Goal: Task Accomplishment & Management: Complete application form

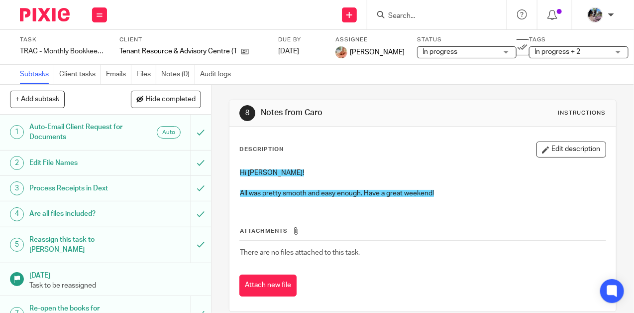
click at [425, 16] on input "Search" at bounding box center [432, 16] width 90 height 9
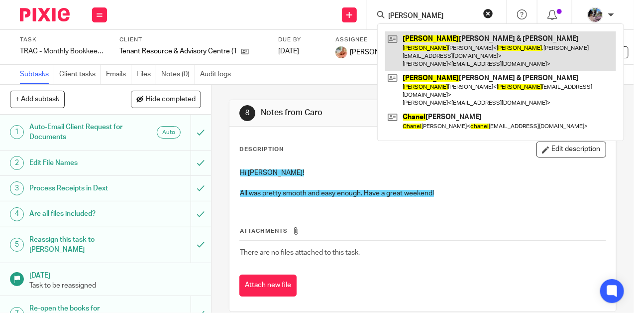
type input "chantel"
click at [445, 36] on link at bounding box center [500, 50] width 231 height 39
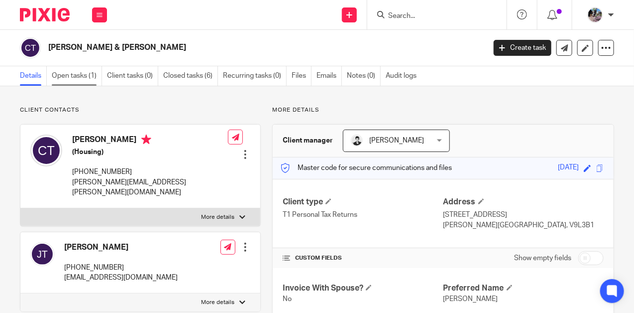
click at [60, 78] on link "Open tasks (1)" at bounding box center [77, 75] width 50 height 19
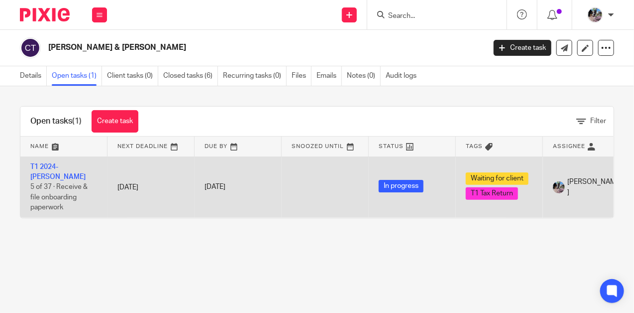
click at [44, 170] on td "T1 2024- Chantel Topham 5 of 37 · Receive & file onboarding paperwork" at bounding box center [63, 186] width 87 height 61
click at [47, 166] on link "T1 2024- [PERSON_NAME]" at bounding box center [57, 171] width 55 height 17
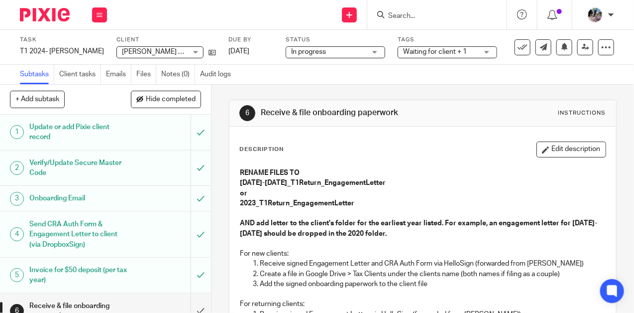
scroll to position [150, 0]
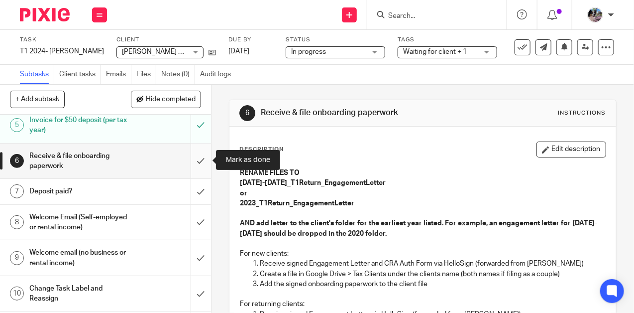
click at [203, 160] on input "submit" at bounding box center [105, 160] width 211 height 35
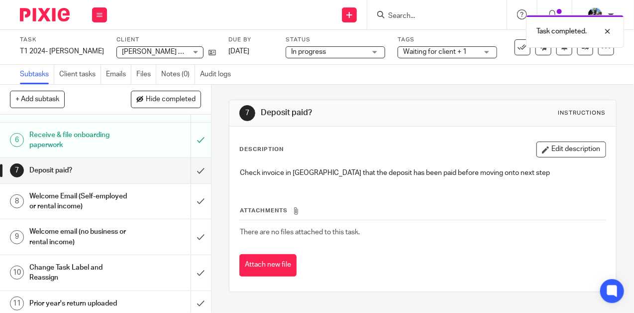
scroll to position [172, 0]
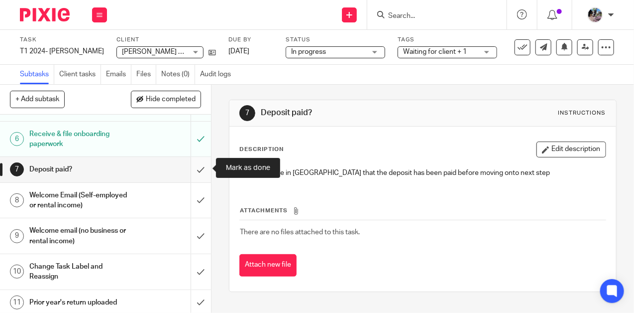
click at [205, 169] on input "submit" at bounding box center [105, 169] width 211 height 25
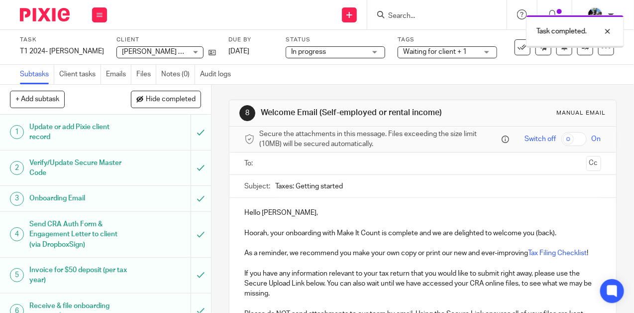
click at [286, 163] on input "text" at bounding box center [422, 163] width 319 height 11
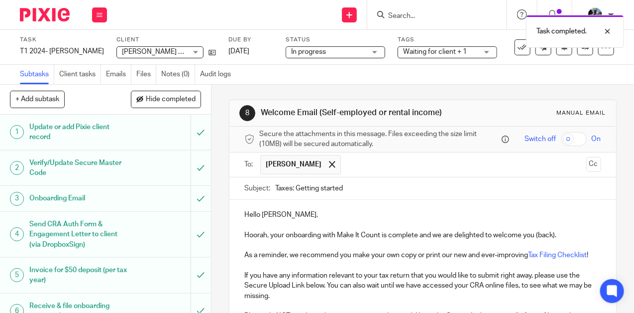
scroll to position [495, 0]
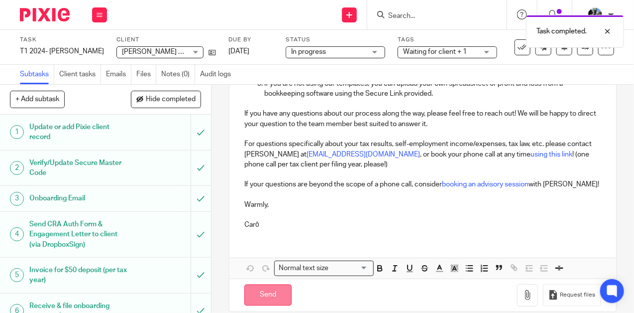
click at [256, 284] on input "Send" at bounding box center [267, 294] width 47 height 21
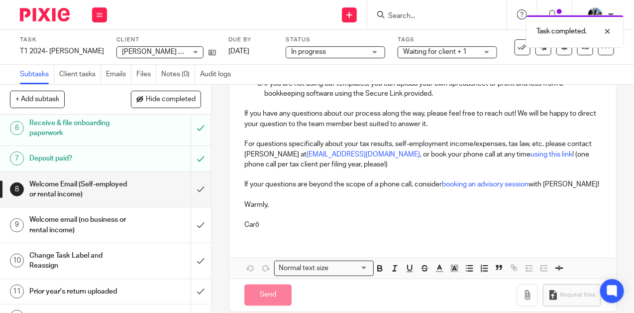
scroll to position [191, 0]
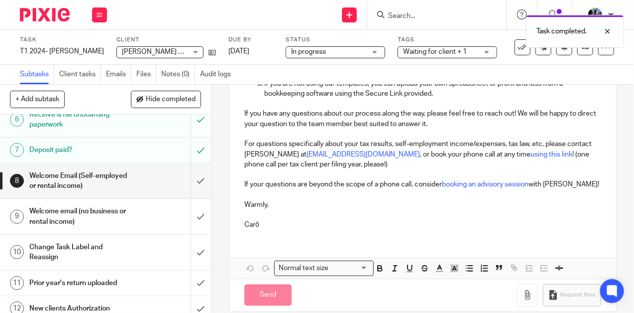
type input "Sent"
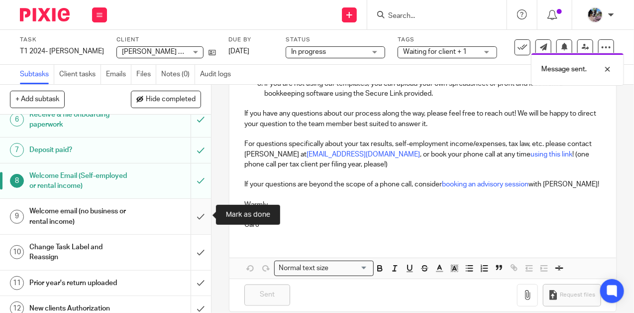
click at [198, 218] on input "submit" at bounding box center [105, 216] width 211 height 35
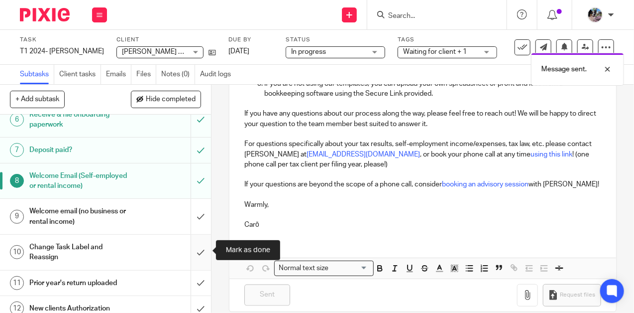
click at [198, 249] on input "submit" at bounding box center [105, 251] width 211 height 35
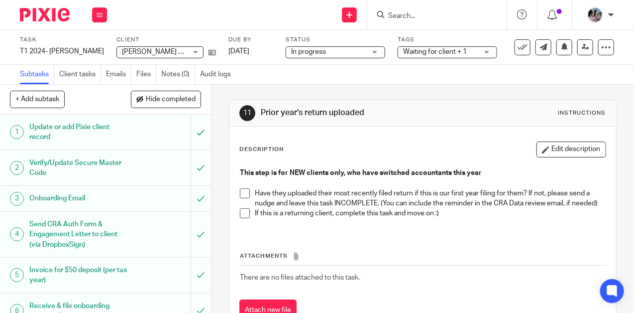
click at [439, 50] on span "Waiting for client + 1" at bounding box center [435, 51] width 64 height 7
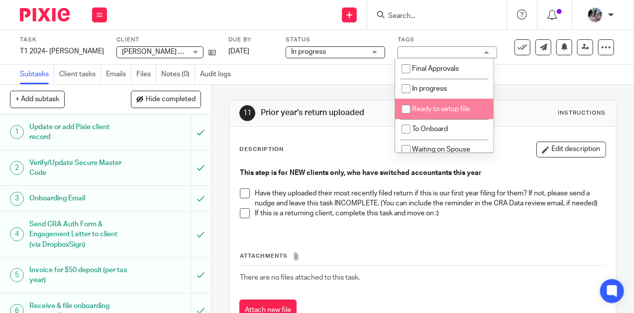
click at [399, 111] on input "checkbox" at bounding box center [406, 109] width 19 height 19
checkbox input "true"
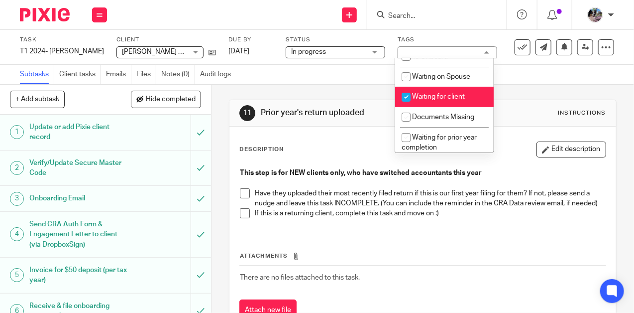
click at [406, 97] on input "checkbox" at bounding box center [406, 97] width 19 height 19
checkbox input "false"
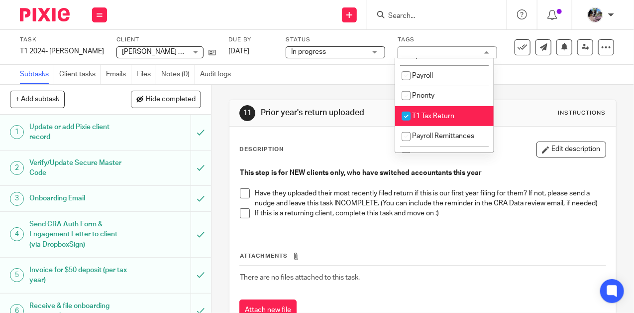
scroll to position [176, 0]
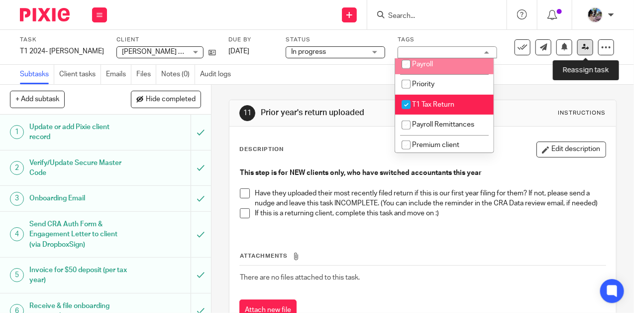
click at [588, 49] on icon at bounding box center [585, 46] width 7 height 7
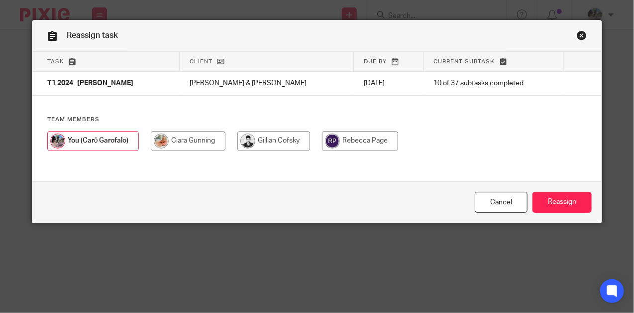
click at [343, 141] on input "radio" at bounding box center [360, 141] width 76 height 20
radio input "true"
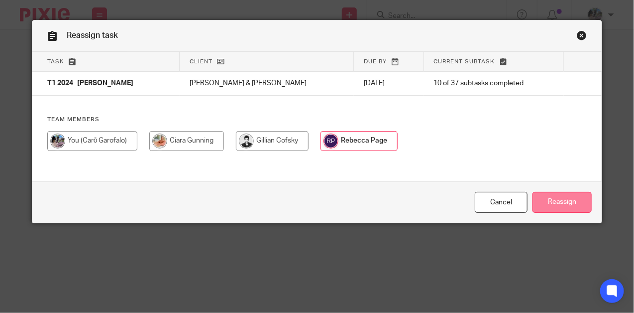
click at [548, 201] on input "Reassign" at bounding box center [562, 202] width 59 height 21
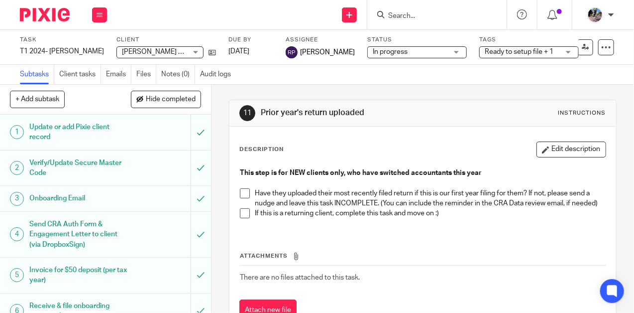
click at [405, 13] on input "Search" at bounding box center [432, 16] width 90 height 9
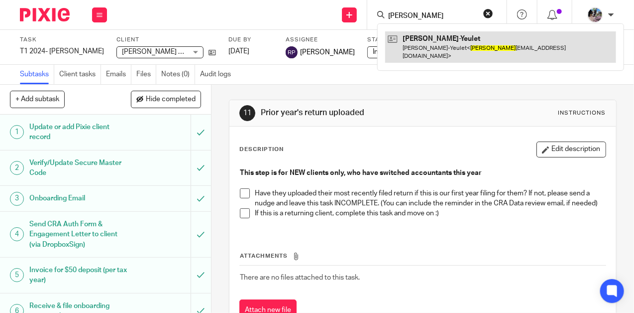
type input "penny"
click at [438, 43] on link at bounding box center [500, 46] width 231 height 31
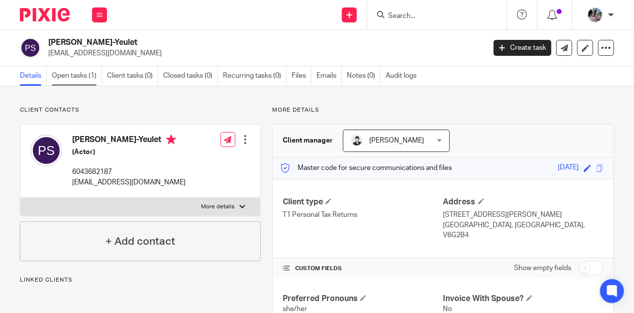
click at [83, 81] on link "Open tasks (1)" at bounding box center [77, 75] width 50 height 19
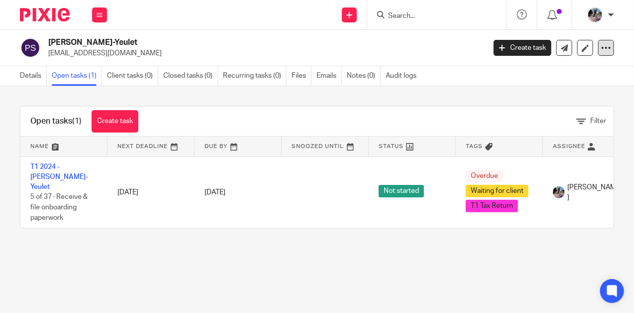
click at [607, 44] on icon at bounding box center [606, 48] width 10 height 10
click at [588, 102] on button "Archive client" at bounding box center [580, 101] width 55 height 13
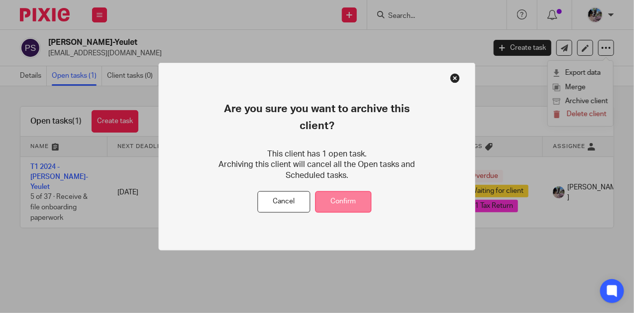
click at [347, 192] on button "Confirm" at bounding box center [344, 201] width 56 height 21
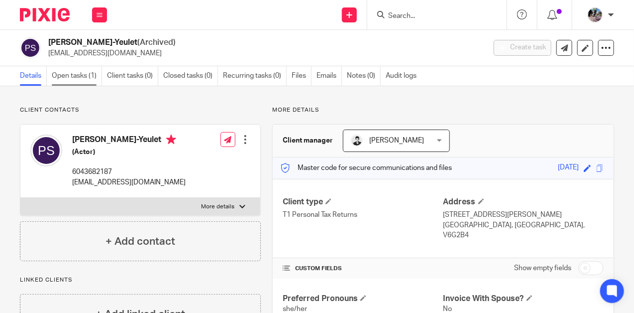
click at [77, 76] on link "Open tasks (1)" at bounding box center [77, 75] width 50 height 19
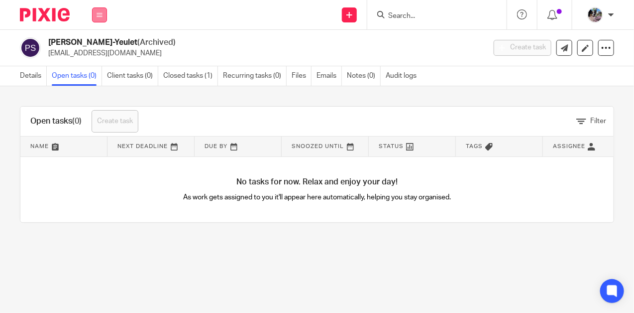
click at [99, 10] on button at bounding box center [99, 14] width 15 height 15
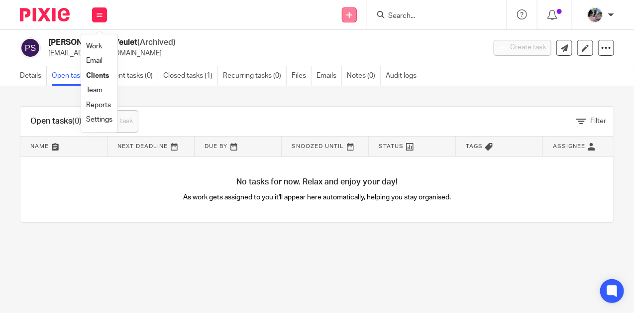
click at [348, 11] on link at bounding box center [349, 14] width 15 height 15
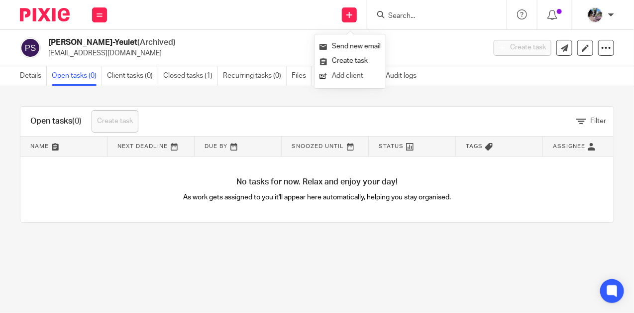
click at [351, 76] on link "Add client" at bounding box center [350, 76] width 61 height 14
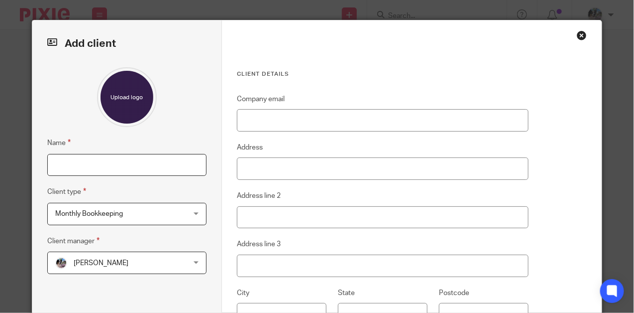
click at [117, 158] on input "Name" at bounding box center [127, 165] width 160 height 22
click at [105, 165] on input "[PERSON_NAME]" at bounding box center [127, 165] width 160 height 22
paste input "Quail & Associates"
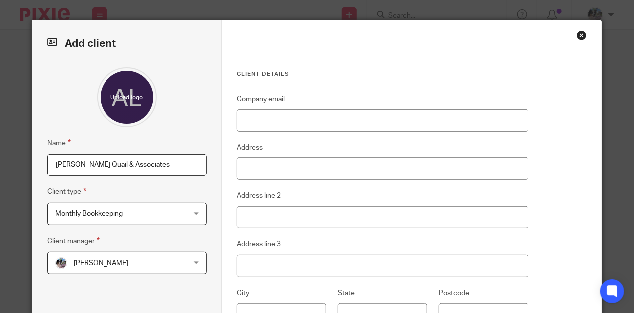
type input "[PERSON_NAME] Quail & Associates"
click at [117, 263] on span "[PERSON_NAME]" at bounding box center [115, 262] width 121 height 21
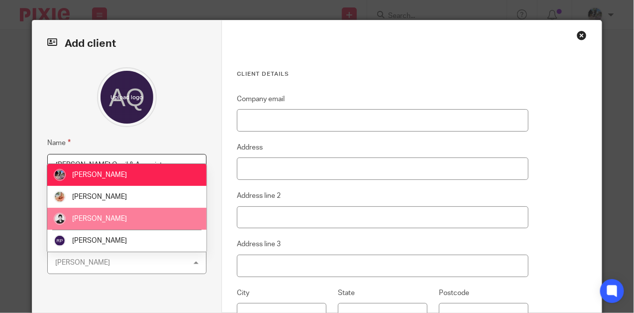
click at [111, 220] on span "Gillian Cofsky" at bounding box center [99, 218] width 55 height 7
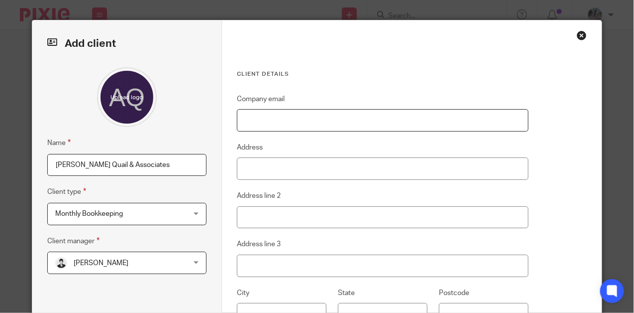
click at [261, 115] on input "Company email" at bounding box center [383, 120] width 292 height 22
paste input "saquail@allevatoquail.ca"
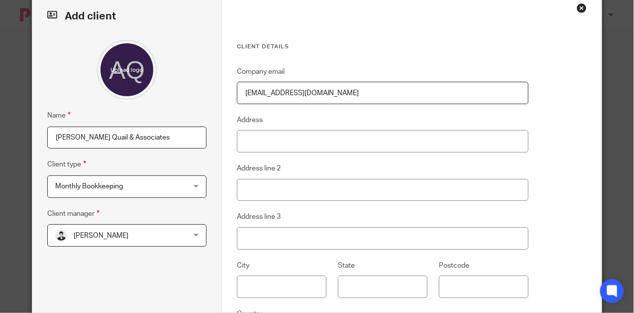
type input "saquail@allevatoquail.ca"
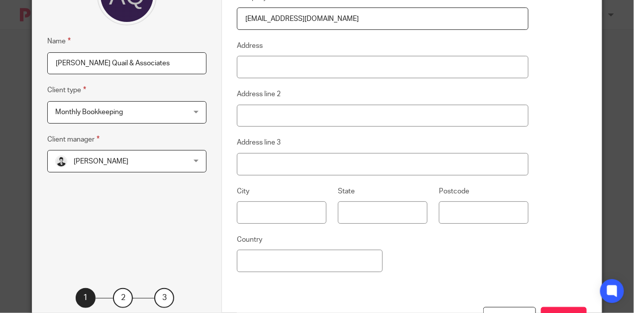
scroll to position [104, 0]
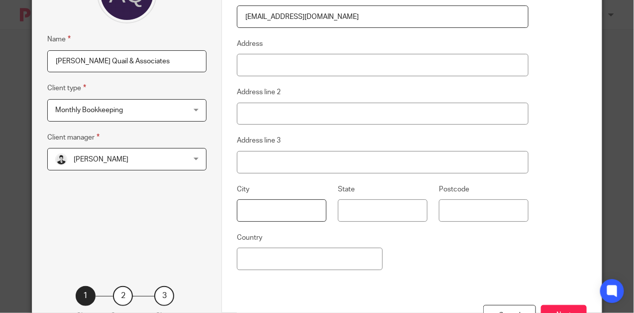
click at [266, 210] on input "text" at bounding box center [282, 210] width 90 height 22
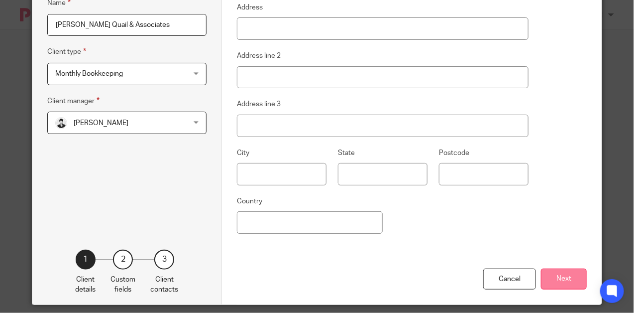
click at [551, 275] on button "Next" at bounding box center [564, 278] width 46 height 21
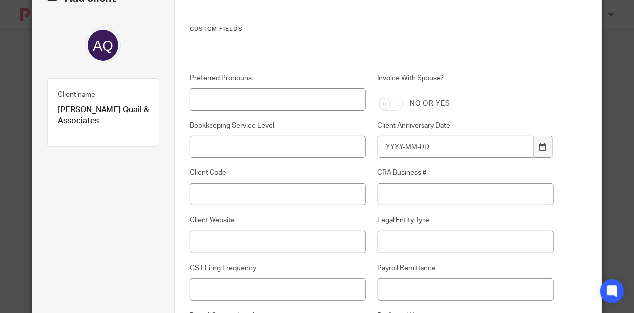
scroll to position [29, 0]
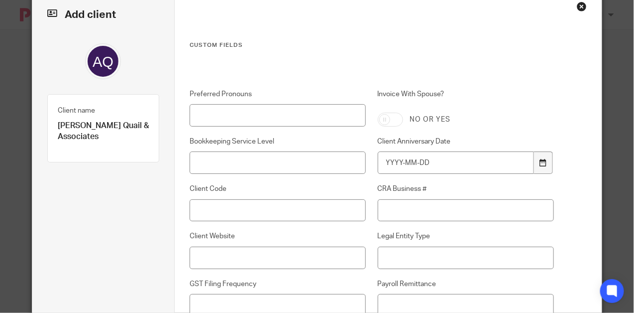
click at [542, 163] on icon at bounding box center [543, 162] width 7 height 7
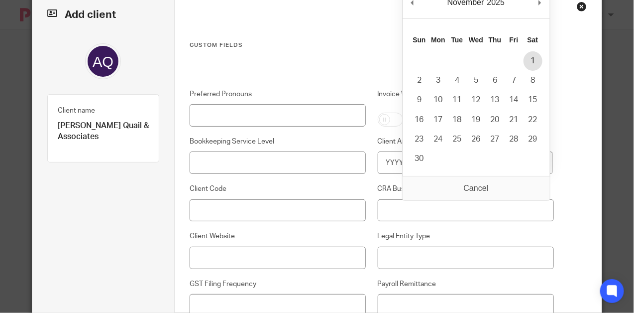
type input "2025-11-01"
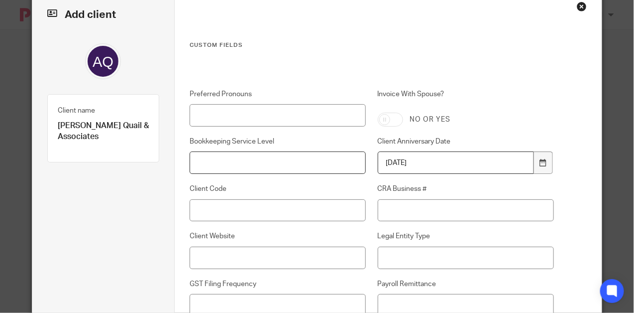
click at [250, 157] on input "Bookkeeping Service Level" at bounding box center [278, 162] width 176 height 22
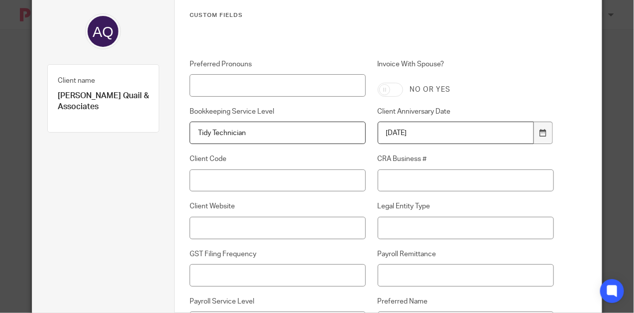
scroll to position [58, 0]
type input "Tidy Technician"
click at [248, 183] on input "Client Code" at bounding box center [278, 181] width 176 height 22
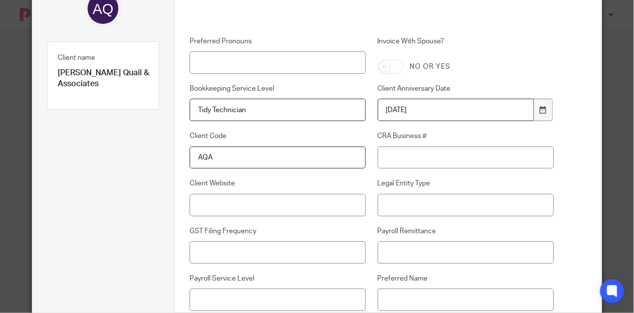
type input "AQA"
click at [235, 205] on input "Client Website" at bounding box center [278, 205] width 176 height 22
paste input "allevatoquail.ca"
type input "allevatoquail.ca"
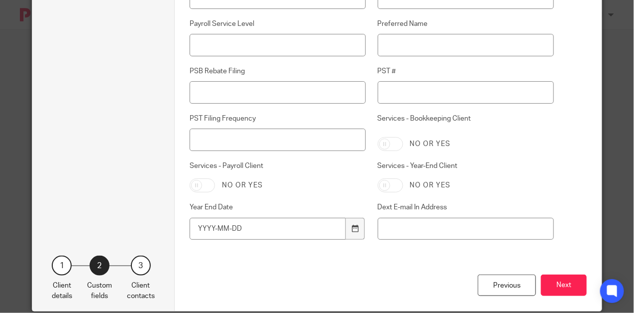
scroll to position [345, 0]
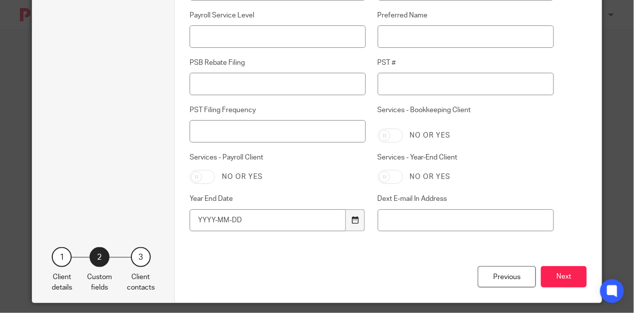
click at [359, 218] on div at bounding box center [355, 220] width 19 height 22
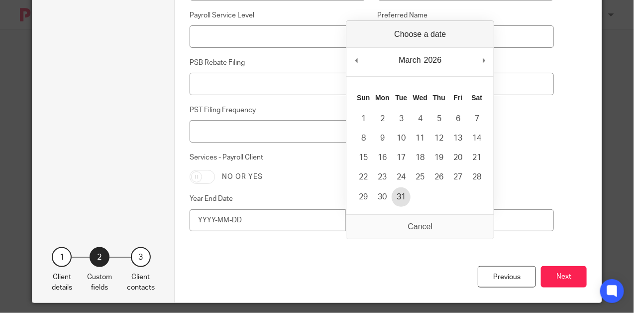
type input "2026-03-31"
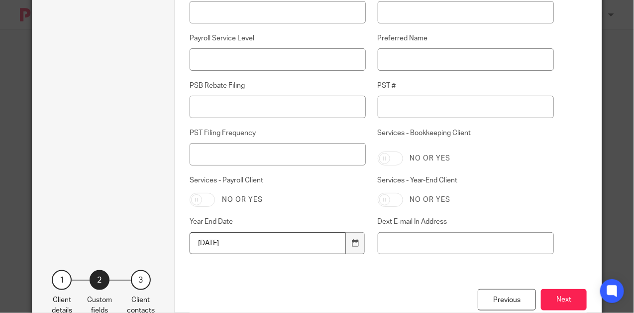
scroll to position [319, 0]
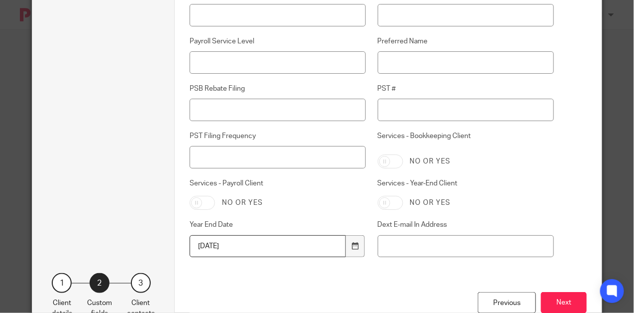
click at [382, 164] on input "Services - Bookkeeping Client" at bounding box center [390, 161] width 25 height 14
checkbox input "true"
click at [197, 204] on input "Services - Payroll Client" at bounding box center [202, 203] width 25 height 14
checkbox input "true"
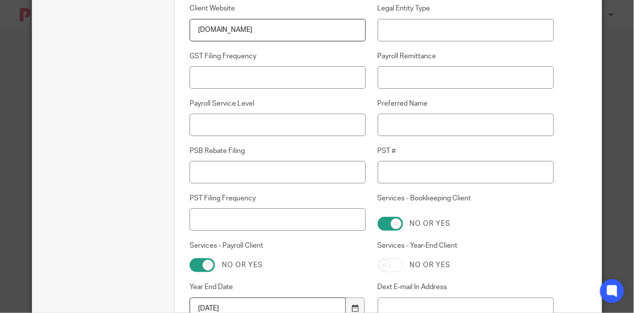
scroll to position [251, 0]
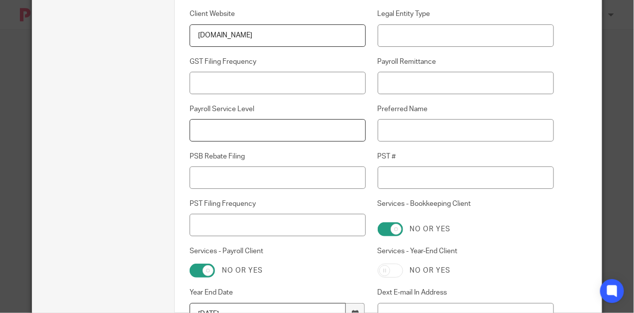
click at [239, 135] on input "Payroll Service Level" at bounding box center [278, 130] width 176 height 22
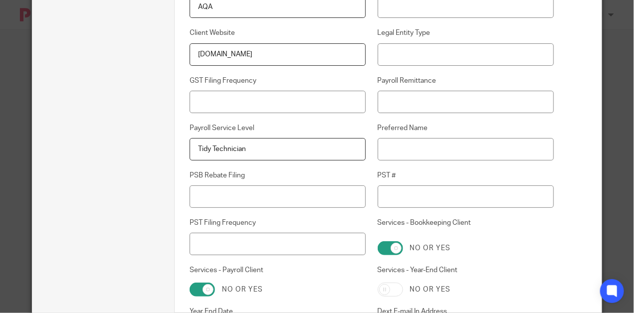
scroll to position [219, 0]
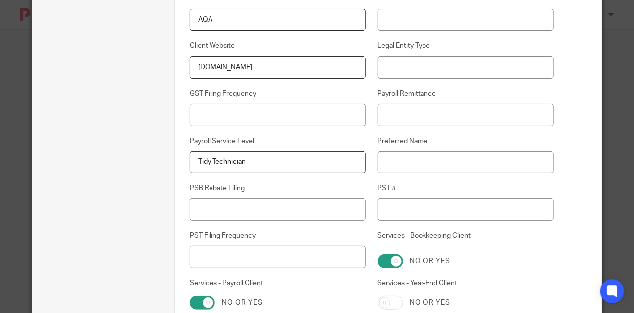
type input "Tidy Technician"
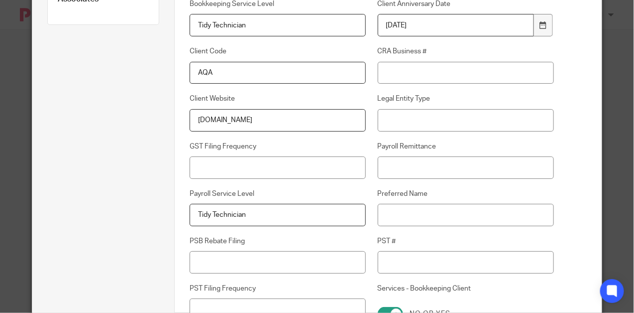
scroll to position [165, 0]
click at [411, 126] on input "Legal Entity Type" at bounding box center [466, 122] width 176 height 22
paste input "Incorporated: For-profit"
type input "Incorporated: For-profit"
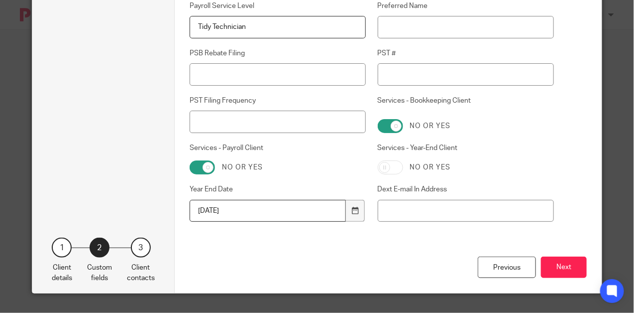
scroll to position [353, 0]
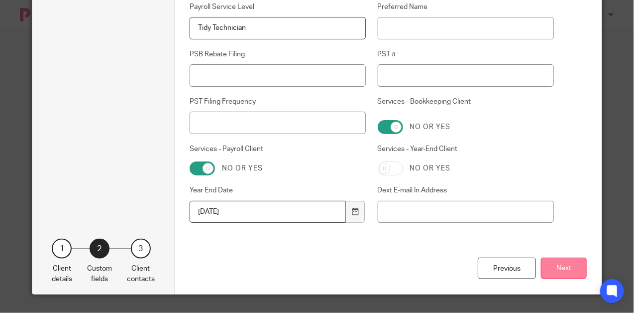
click at [566, 267] on button "Next" at bounding box center [564, 267] width 46 height 21
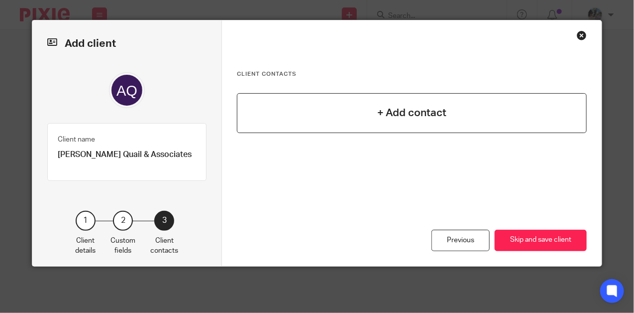
click at [414, 123] on div "+ Add contact" at bounding box center [412, 113] width 350 height 40
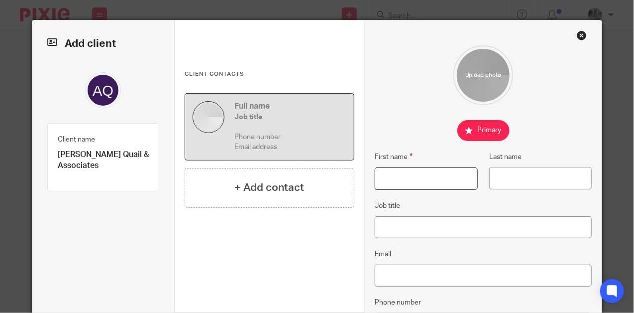
click at [432, 189] on input "First name" at bounding box center [426, 178] width 103 height 22
type input "Susanna"
click at [523, 180] on input "Last name" at bounding box center [540, 178] width 103 height 22
type input "Quail"
click at [407, 280] on input "Email" at bounding box center [483, 275] width 217 height 22
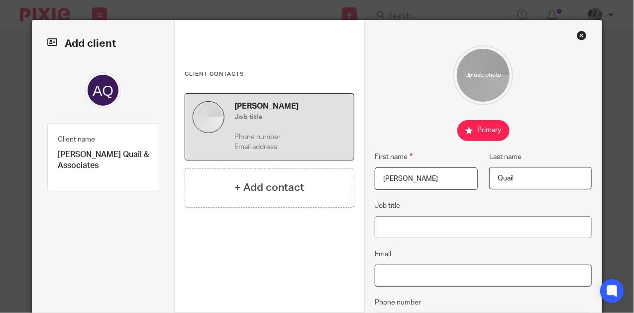
paste input "saquail@allevatoquail.ca"
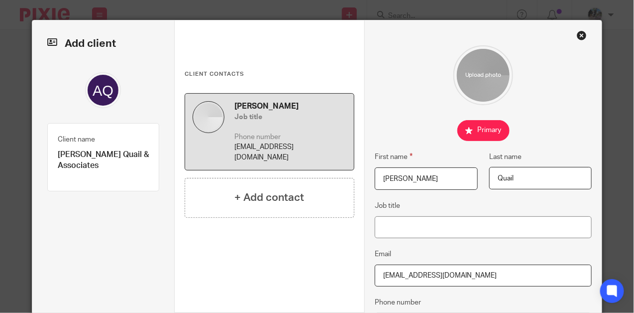
type input "saquail@allevatoquail.ca"
click at [427, 229] on input "Job title" at bounding box center [483, 227] width 217 height 22
paste input "Principal Lawyer"
type input "Principal Lawyer"
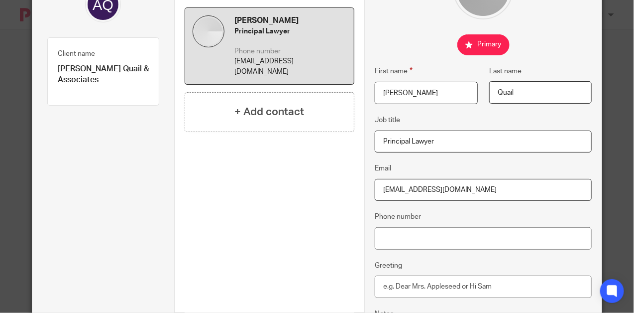
scroll to position [107, 0]
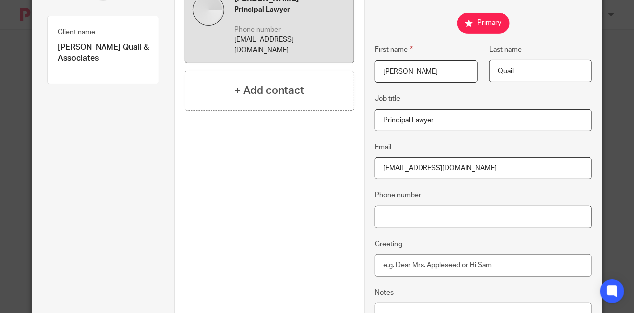
click at [412, 220] on input "Phone number" at bounding box center [483, 217] width 217 height 22
paste input "604-354-9841"
type input "604-354-9841"
click at [417, 260] on input "Greeting" at bounding box center [483, 265] width 217 height 22
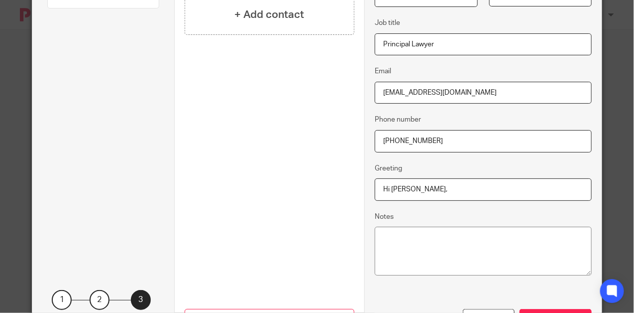
scroll to position [235, 0]
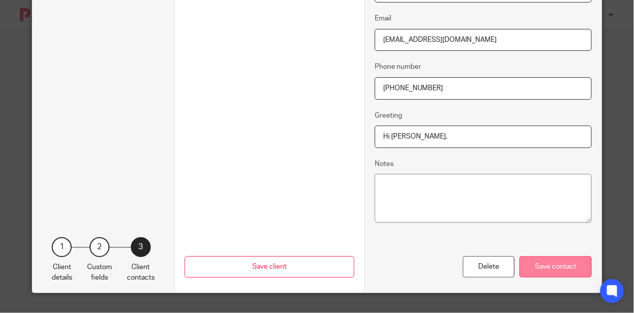
type input "Hi Susanna,"
click at [553, 266] on div "Save contact" at bounding box center [556, 266] width 72 height 21
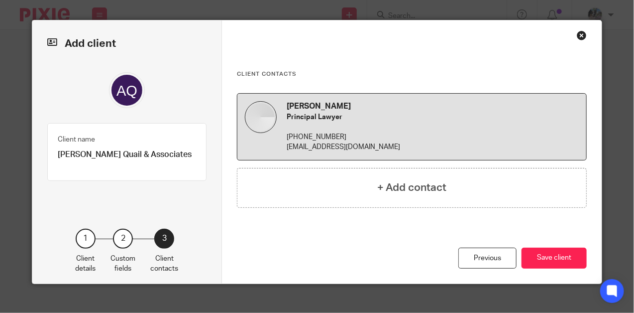
scroll to position [0, 0]
click at [543, 255] on button "Save client" at bounding box center [554, 257] width 65 height 21
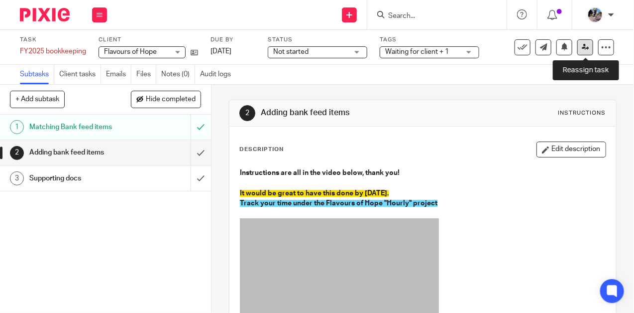
click at [581, 49] on link at bounding box center [586, 47] width 16 height 16
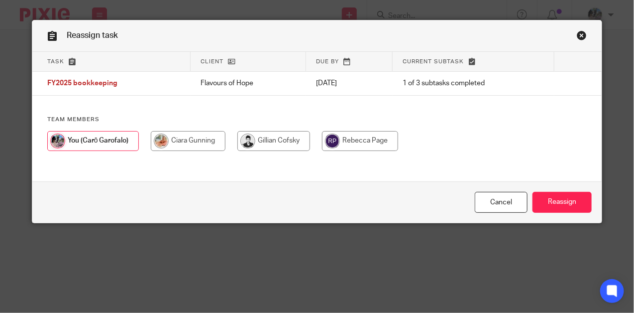
click at [577, 29] on div "Reassign task" at bounding box center [317, 35] width 570 height 31
click at [579, 32] on link "Close this dialog window" at bounding box center [582, 36] width 10 height 13
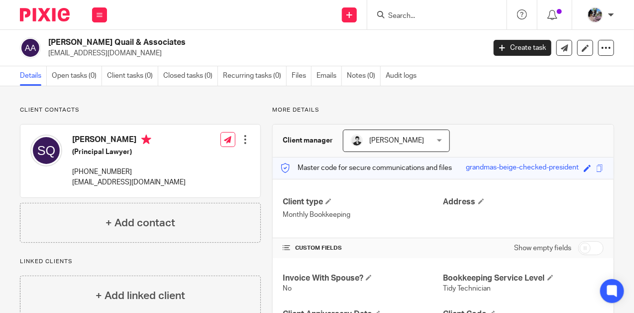
click at [249, 139] on div at bounding box center [245, 139] width 10 height 10
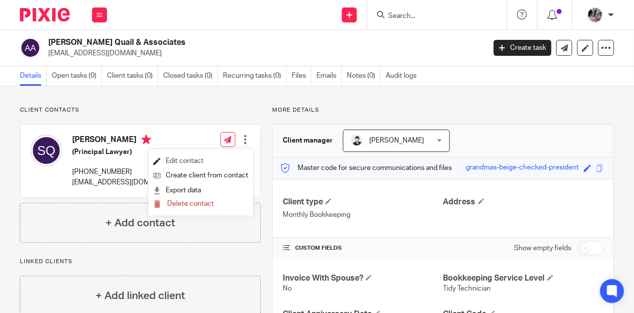
click at [174, 164] on link "Edit contact" at bounding box center [200, 161] width 95 height 14
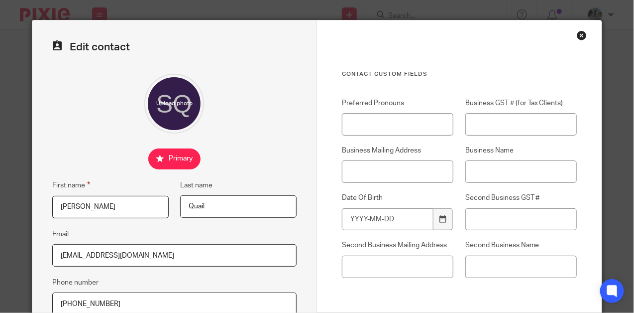
scroll to position [211, 0]
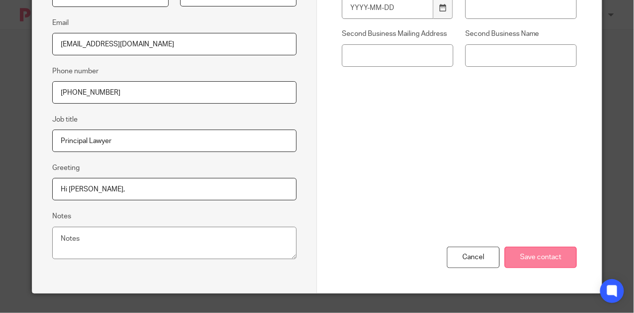
click at [536, 260] on input "Save contact" at bounding box center [541, 256] width 72 height 21
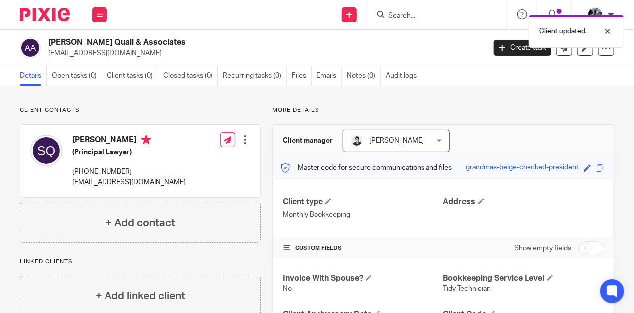
click at [405, 13] on div "Client updated." at bounding box center [470, 29] width 307 height 38
click at [610, 28] on div at bounding box center [600, 31] width 27 height 12
click at [429, 18] on input "Search" at bounding box center [432, 16] width 90 height 9
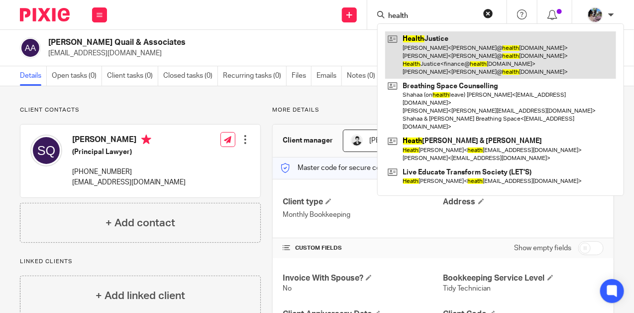
type input "health"
click at [430, 49] on link at bounding box center [500, 54] width 231 height 47
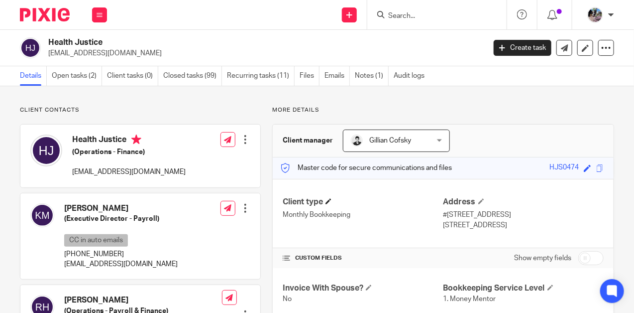
scroll to position [6, 0]
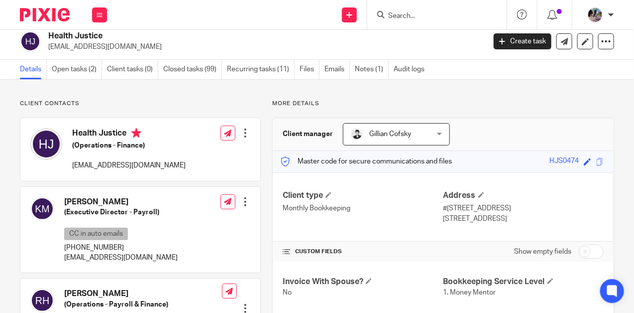
drag, startPoint x: 521, startPoint y: 220, endPoint x: 443, endPoint y: 209, distance: 78.5
click at [444, 209] on div "Address [STREET_ADDRESS] [STREET_ADDRESS]" at bounding box center [524, 206] width 160 height 33
copy div "#[STREET_ADDRESS]"
click at [418, 14] on input "Search" at bounding box center [432, 16] width 90 height 9
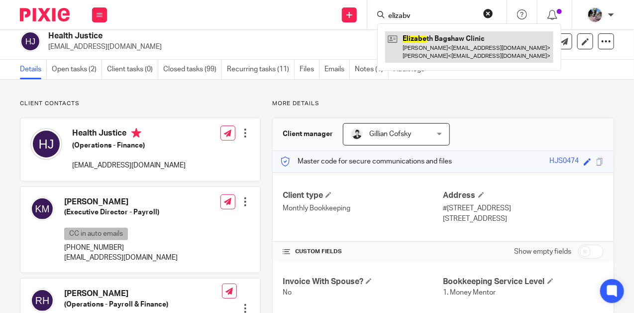
type input "elizabv"
click at [439, 46] on link at bounding box center [469, 46] width 168 height 31
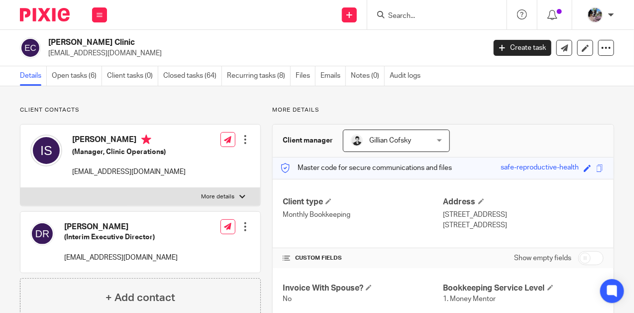
drag, startPoint x: 522, startPoint y: 224, endPoint x: 444, endPoint y: 217, distance: 78.5
click at [444, 217] on div "Address [STREET_ADDRESS] [STREET_ADDRESS]" at bounding box center [524, 213] width 160 height 33
copy div "[STREET_ADDRESS]"
click at [411, 18] on input "Search" at bounding box center [432, 16] width 90 height 9
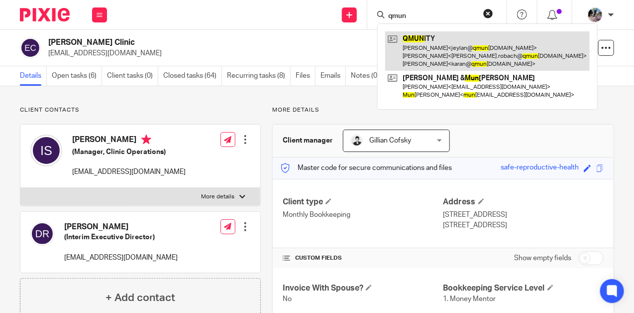
type input "qmun"
click at [433, 56] on link at bounding box center [487, 50] width 205 height 39
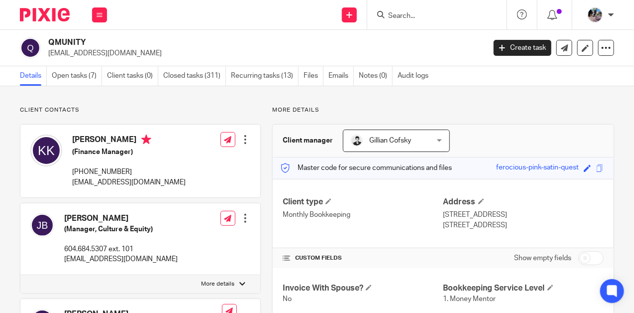
drag, startPoint x: 525, startPoint y: 224, endPoint x: 444, endPoint y: 216, distance: 81.0
click at [444, 216] on div "Address [STREET_ADDRESS] [STREET_ADDRESS]" at bounding box center [524, 213] width 160 height 33
copy div "[STREET_ADDRESS]"
click at [417, 20] on form at bounding box center [440, 14] width 106 height 12
click at [410, 13] on input "Search" at bounding box center [432, 16] width 90 height 9
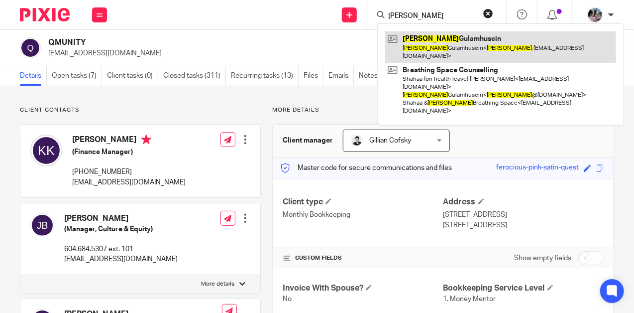
type input "[PERSON_NAME]"
click at [442, 42] on link at bounding box center [500, 46] width 231 height 31
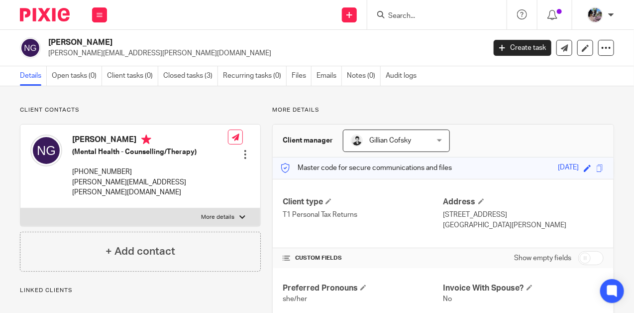
drag, startPoint x: 530, startPoint y: 223, endPoint x: 445, endPoint y: 216, distance: 85.4
click at [445, 216] on div "Address 405-3001 Terravista Place Port Moody, BC, V3H 5A2" at bounding box center [524, 213] width 160 height 33
copy div "405-3001 Terravista Place Port Moody, BC, V3H 5A2"
click at [431, 18] on input "Search" at bounding box center [432, 16] width 90 height 9
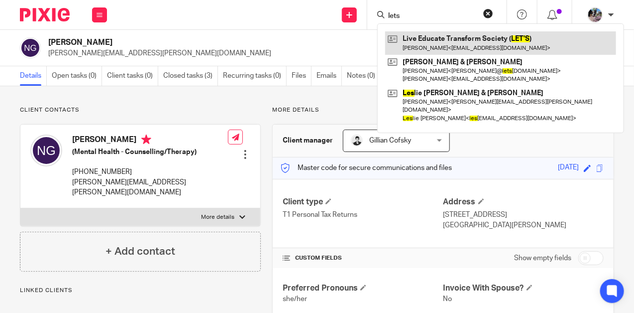
type input "lets"
click at [448, 45] on link at bounding box center [500, 42] width 231 height 23
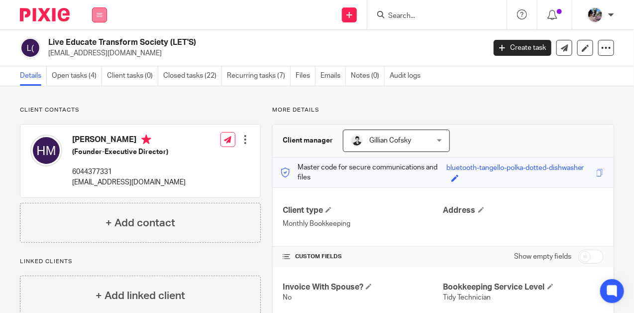
click at [100, 17] on icon at bounding box center [100, 15] width 6 height 6
click at [92, 44] on link "Work" at bounding box center [94, 46] width 16 height 7
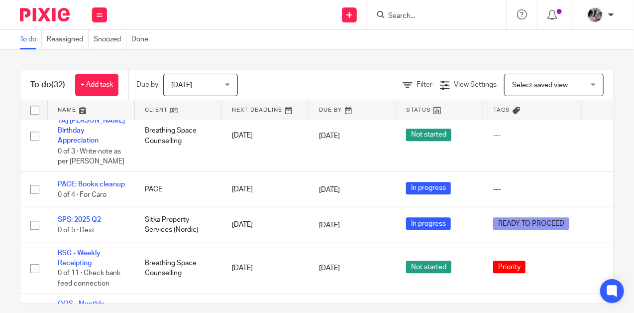
scroll to position [933, 0]
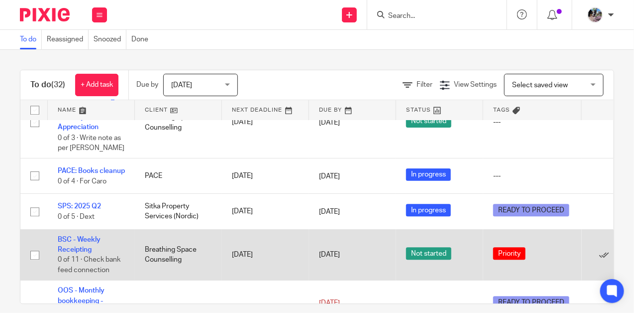
click at [78, 229] on td "BSC - Weekly Receipting 0 of 11 · Check bank feed connection" at bounding box center [91, 254] width 87 height 51
click at [88, 236] on link "BSC - Weekly Receipting" at bounding box center [79, 244] width 43 height 17
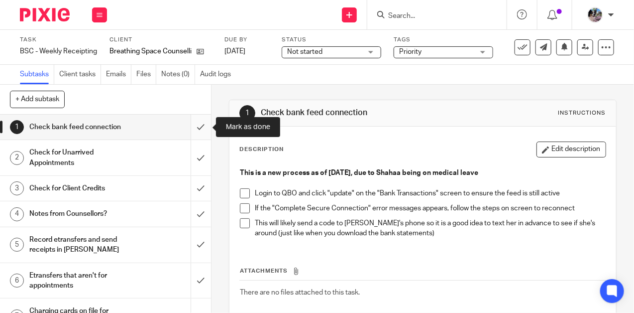
click at [198, 126] on input "submit" at bounding box center [105, 127] width 211 height 25
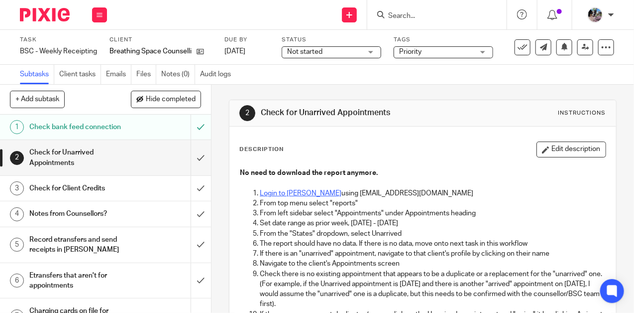
click at [276, 193] on link "Login to [PERSON_NAME]" at bounding box center [301, 193] width 82 height 7
click at [196, 152] on input "submit" at bounding box center [105, 157] width 211 height 35
click at [202, 192] on input "submit" at bounding box center [105, 188] width 211 height 25
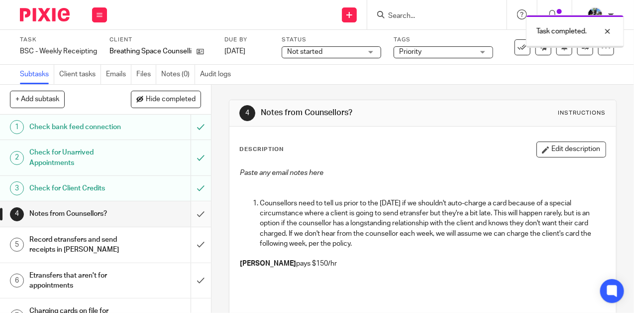
click at [198, 208] on input "submit" at bounding box center [105, 213] width 211 height 25
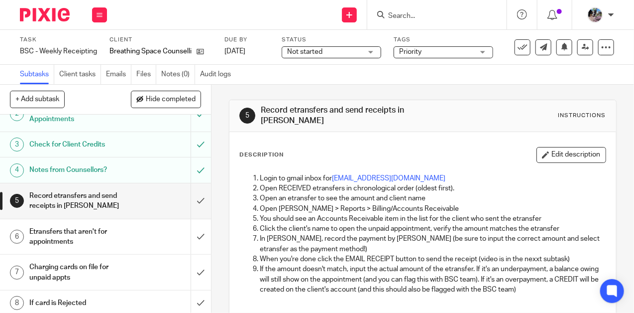
scroll to position [53, 0]
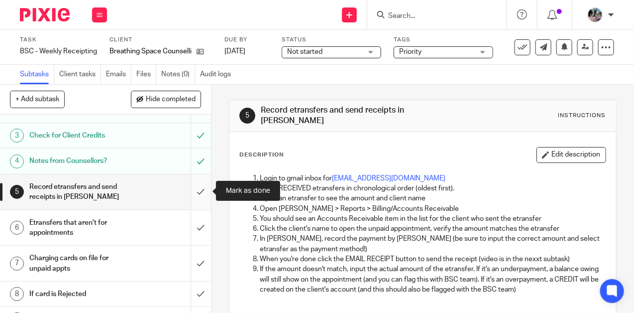
click at [200, 191] on input "submit" at bounding box center [105, 191] width 211 height 35
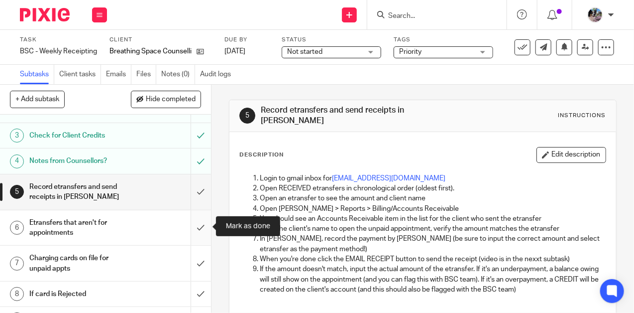
click at [199, 223] on input "submit" at bounding box center [105, 227] width 211 height 35
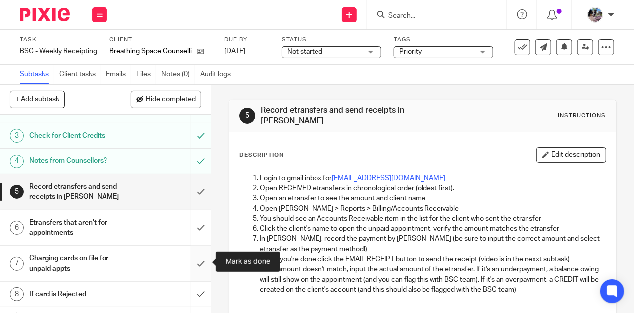
click at [201, 255] on input "submit" at bounding box center [105, 262] width 211 height 35
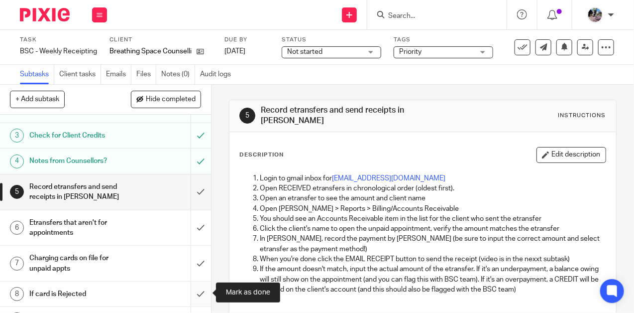
click at [197, 296] on input "submit" at bounding box center [105, 293] width 211 height 25
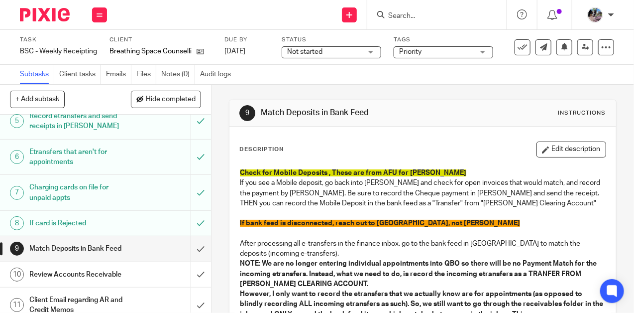
scroll to position [131, 0]
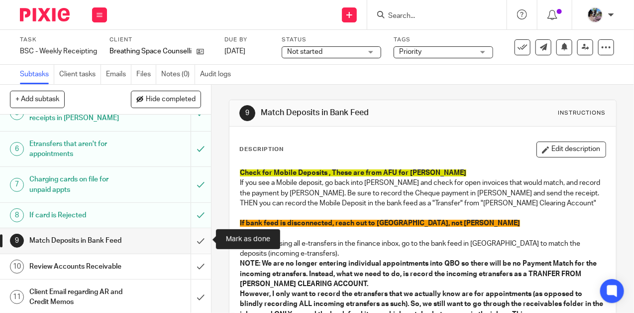
click at [201, 236] on input "submit" at bounding box center [105, 240] width 211 height 25
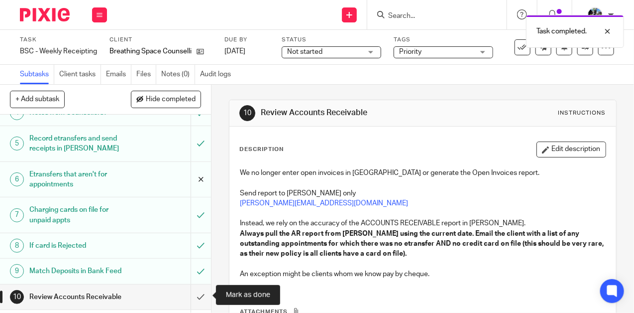
scroll to position [131, 0]
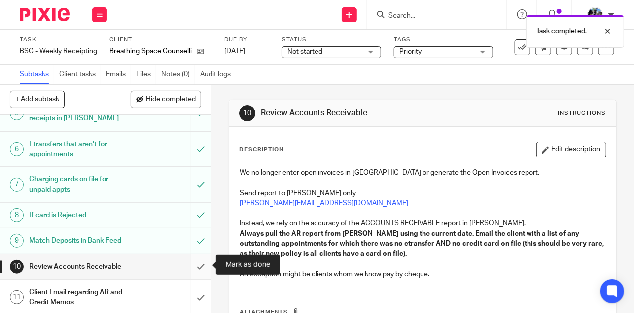
click at [197, 265] on input "submit" at bounding box center [105, 266] width 211 height 25
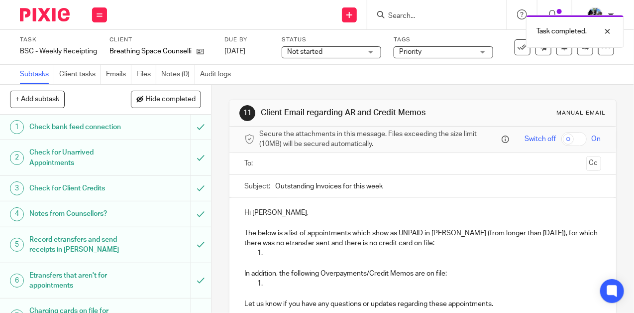
click at [286, 166] on input "text" at bounding box center [422, 163] width 319 height 11
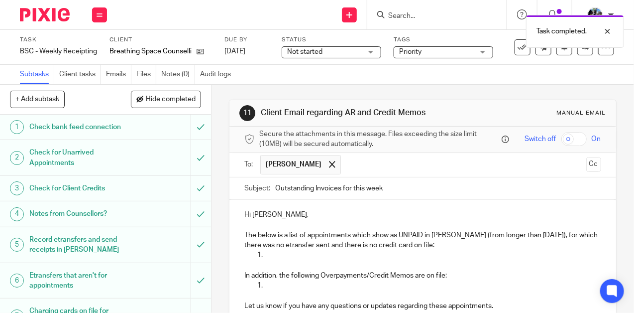
click at [287, 255] on p at bounding box center [432, 255] width 337 height 10
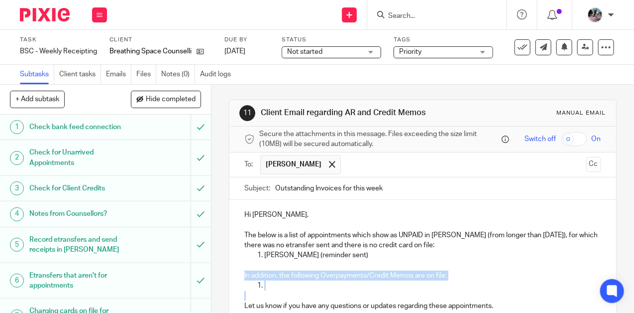
drag, startPoint x: 278, startPoint y: 288, endPoint x: 230, endPoint y: 273, distance: 50.2
click at [230, 273] on div "Hi Nasreen, The below is a list of appointments which show as UNPAID in Jane (f…" at bounding box center [423, 279] width 387 height 159
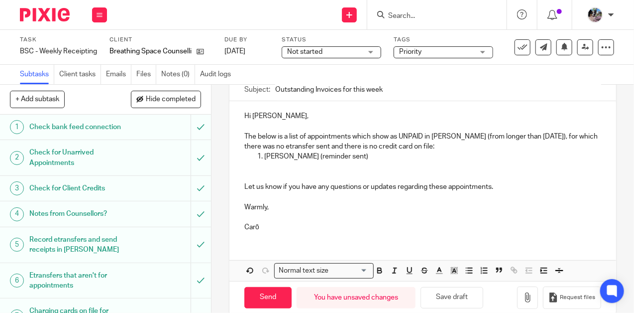
scroll to position [112, 0]
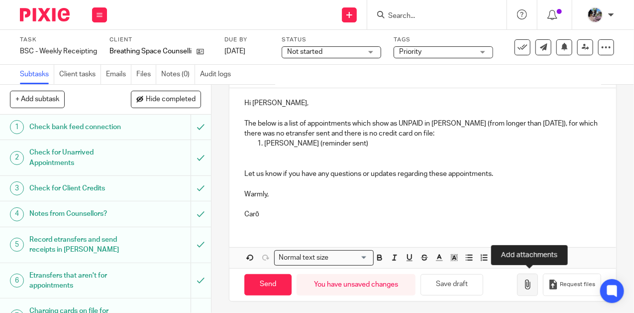
click at [534, 287] on button "button" at bounding box center [527, 284] width 21 height 22
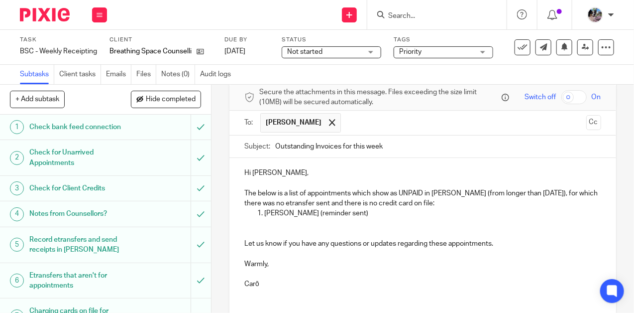
scroll to position [0, 0]
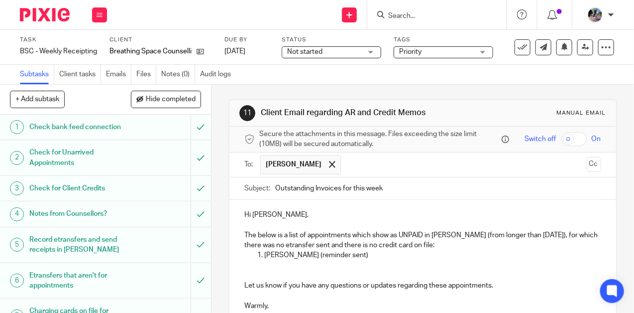
click at [272, 243] on p "The below is a list of appointments which show as UNPAID in [PERSON_NAME] (from…" at bounding box center [422, 240] width 357 height 20
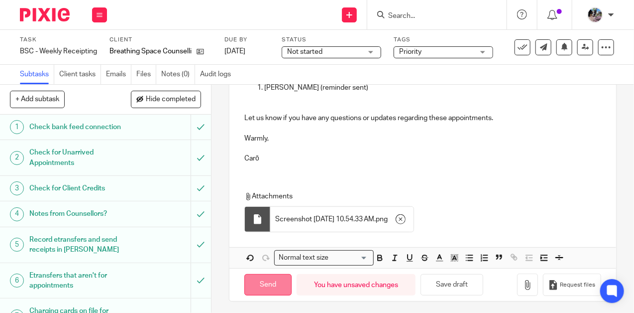
click at [267, 278] on input "Send" at bounding box center [267, 284] width 47 height 21
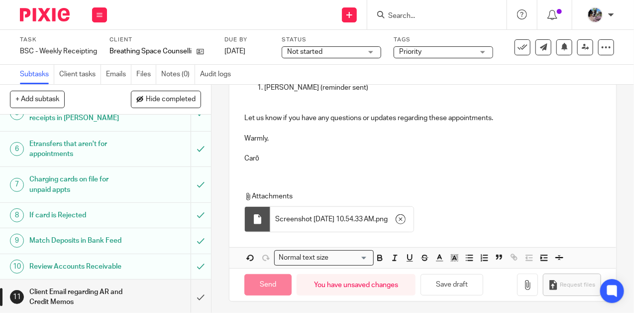
type input "Sent"
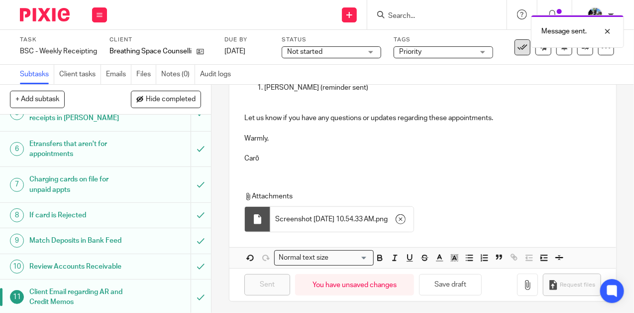
click at [523, 50] on icon at bounding box center [523, 47] width 10 height 10
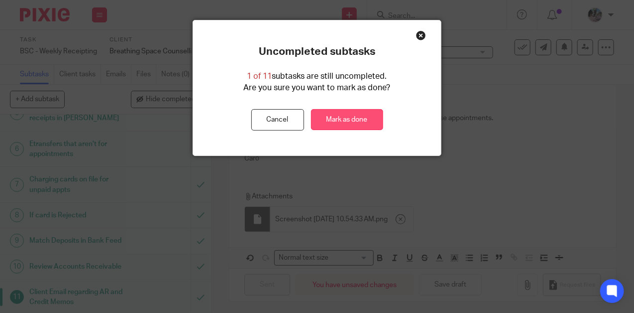
click at [339, 122] on link "Mark as done" at bounding box center [347, 119] width 72 height 21
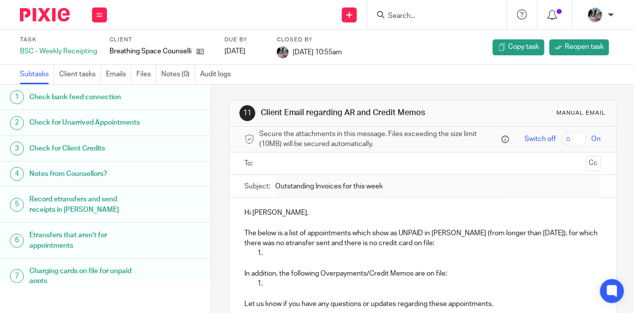
click at [434, 19] on input "Search" at bounding box center [432, 16] width 90 height 9
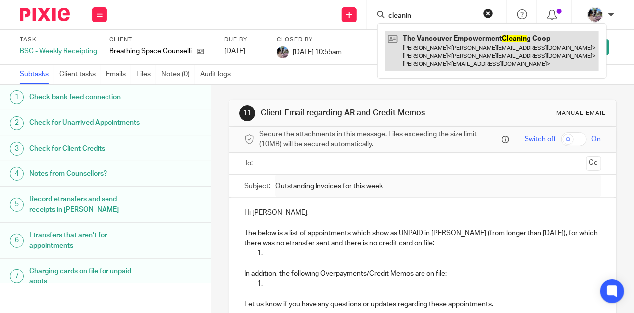
type input "cleanin"
click at [455, 56] on link at bounding box center [492, 50] width 214 height 39
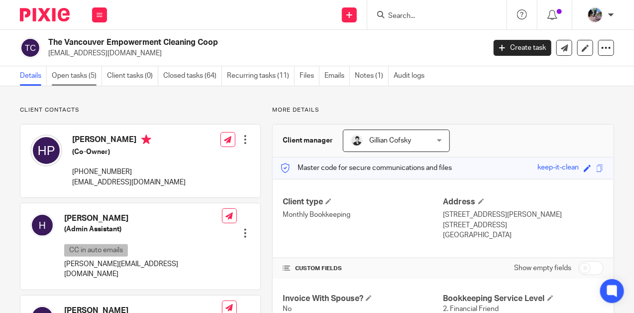
click at [77, 75] on link "Open tasks (5)" at bounding box center [77, 75] width 50 height 19
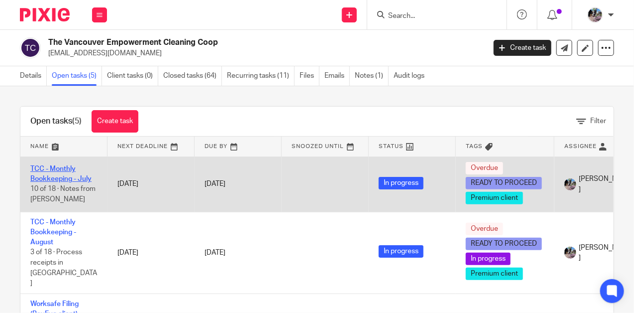
click at [63, 175] on link "TCC - Monthly Bookkeeping - July" at bounding box center [60, 173] width 61 height 17
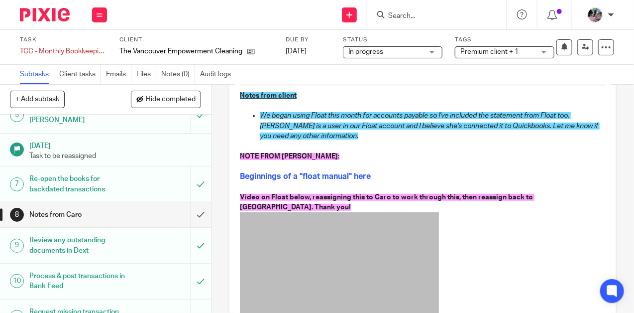
scroll to position [176, 0]
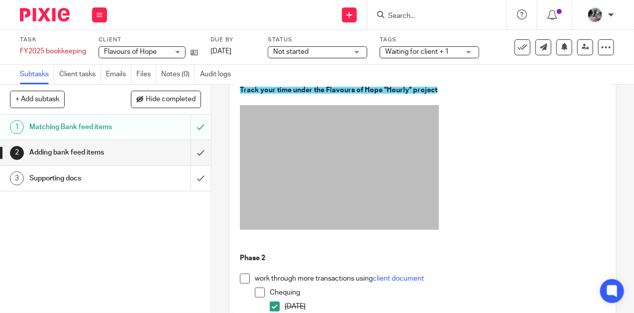
scroll to position [123, 0]
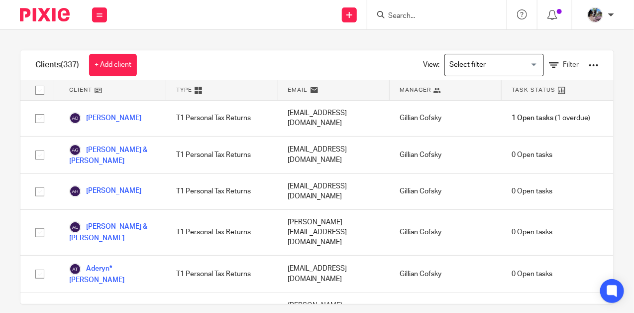
click at [404, 14] on input "Search" at bounding box center [432, 16] width 90 height 9
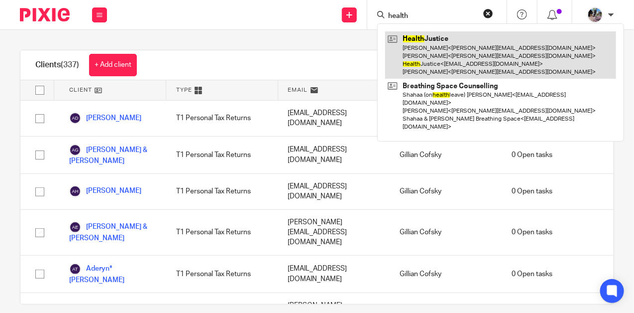
type input "health"
click at [465, 51] on link at bounding box center [500, 54] width 231 height 47
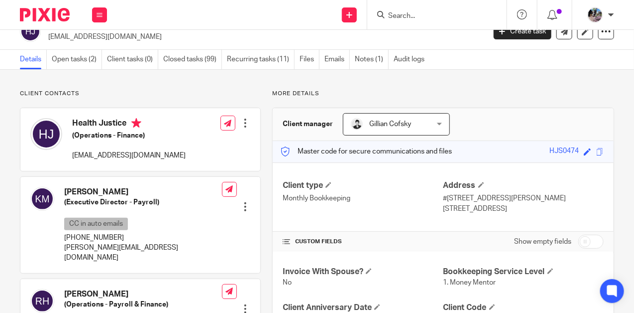
scroll to position [23, 0]
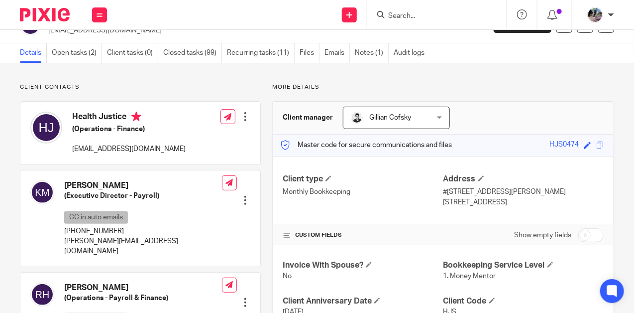
click at [394, 15] on input "Search" at bounding box center [432, 16] width 90 height 9
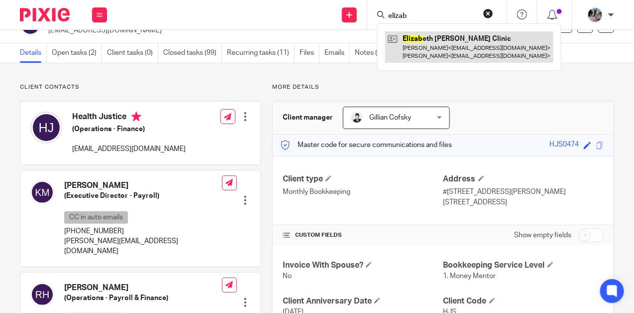
type input "elizab"
click at [427, 42] on link at bounding box center [469, 46] width 168 height 31
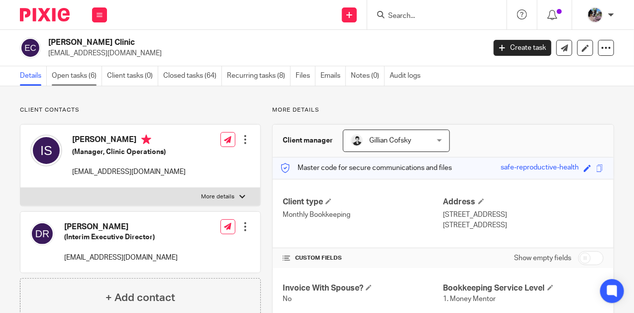
click at [63, 74] on link "Open tasks (6)" at bounding box center [77, 75] width 50 height 19
click at [407, 16] on input "Search" at bounding box center [432, 16] width 90 height 9
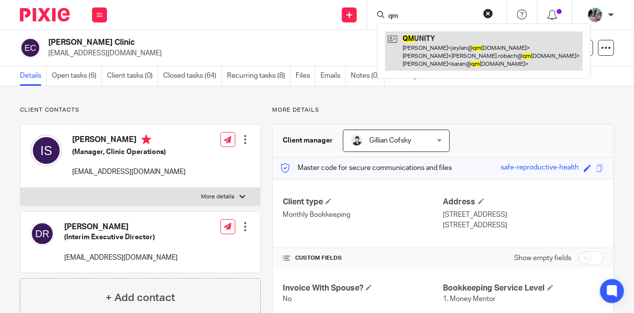
type input "qm"
click at [433, 52] on link at bounding box center [484, 50] width 198 height 39
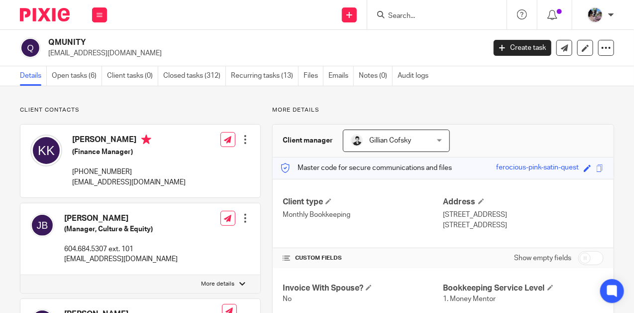
click at [418, 17] on input "Search" at bounding box center [432, 16] width 90 height 9
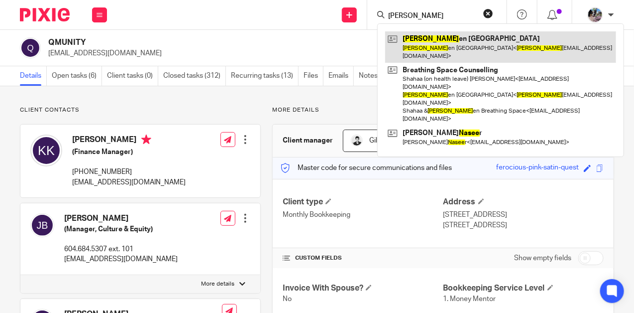
type input "[PERSON_NAME]"
click at [434, 46] on link at bounding box center [500, 46] width 231 height 31
